Goal: Navigation & Orientation: Understand site structure

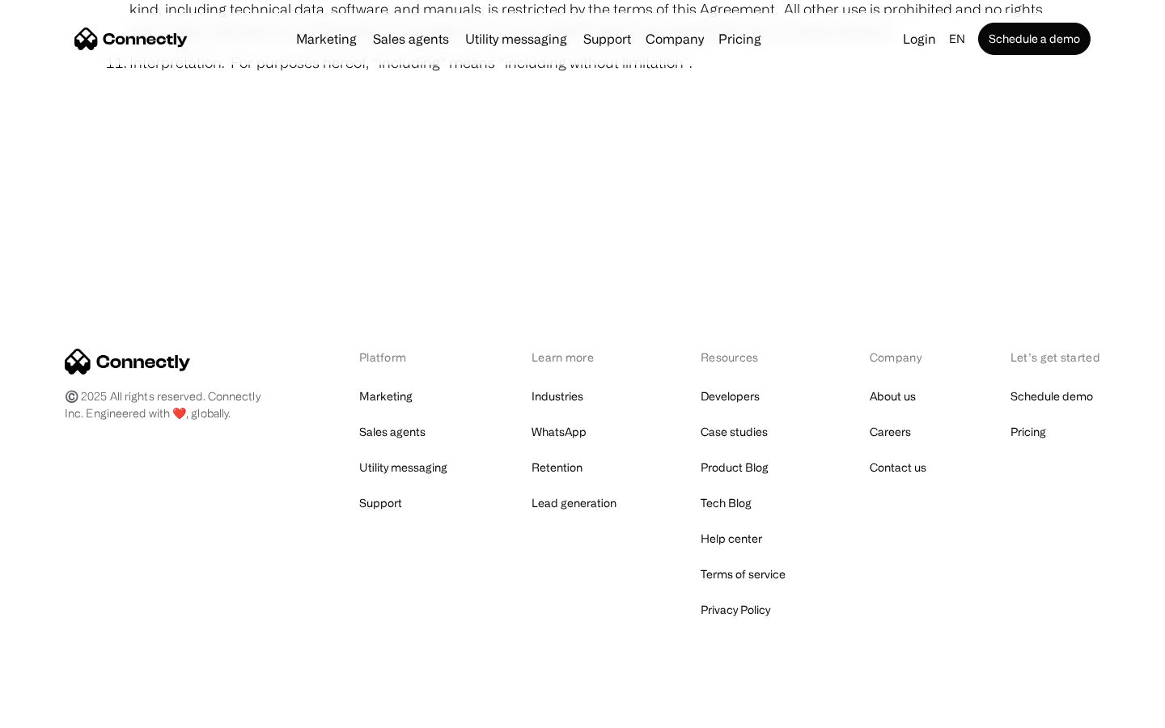
scroll to position [5944, 0]
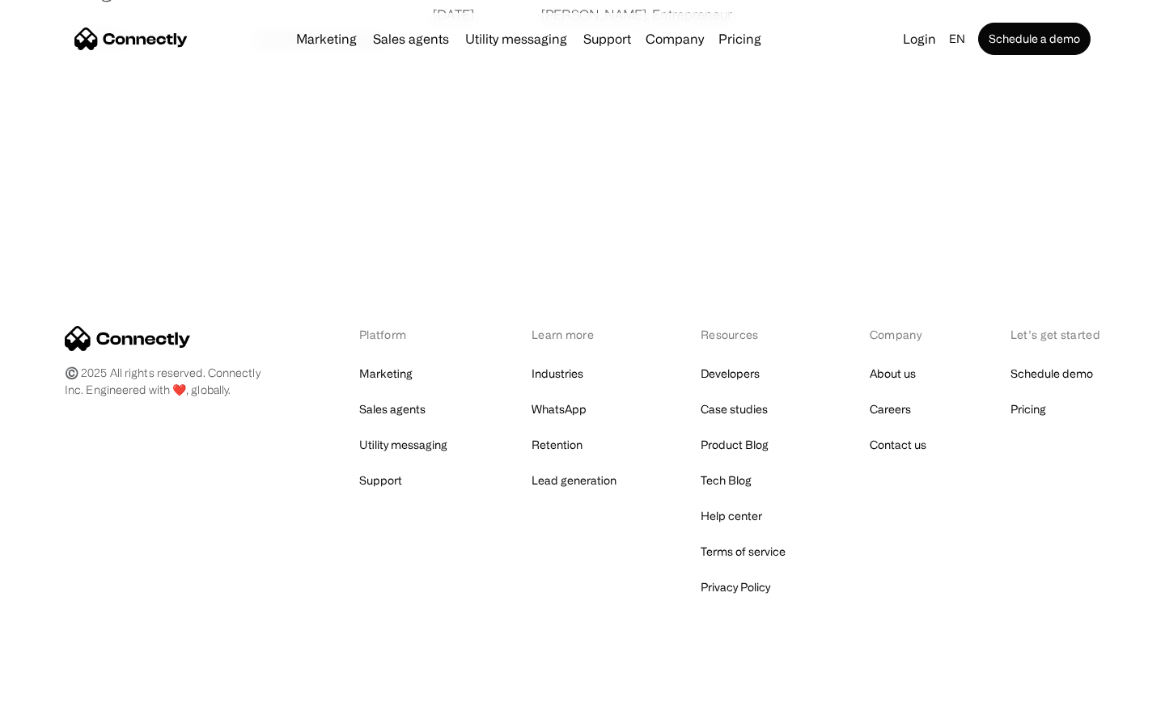
scroll to position [3108, 0]
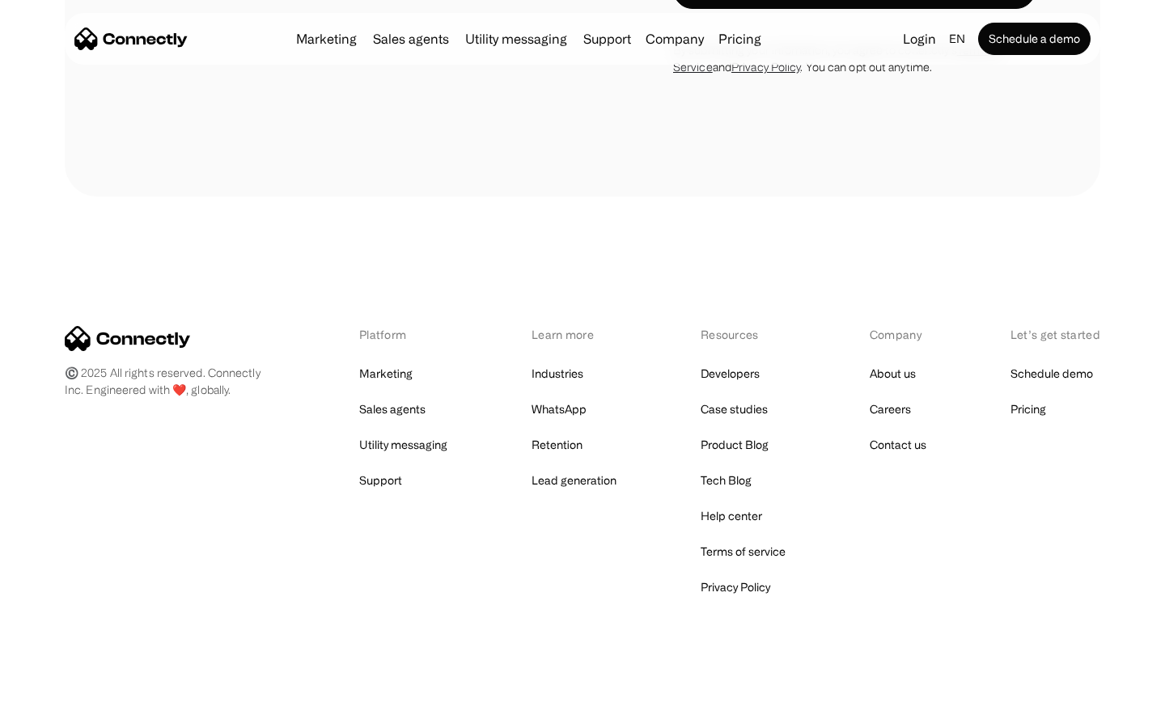
scroll to position [1096, 0]
